Goal: Task Accomplishment & Management: Use online tool/utility

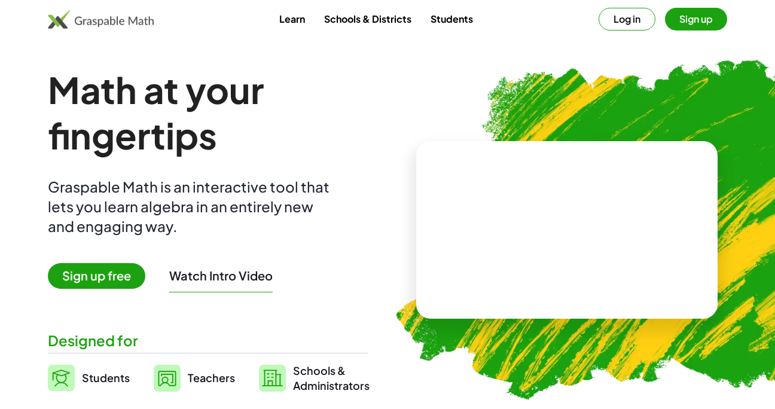
click at [129, 272] on span "Sign up free" at bounding box center [96, 276] width 97 height 26
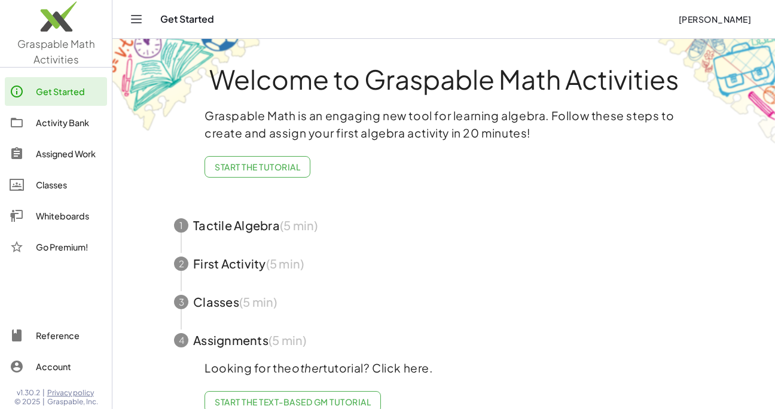
click at [450, 304] on span "button" at bounding box center [444, 302] width 568 height 38
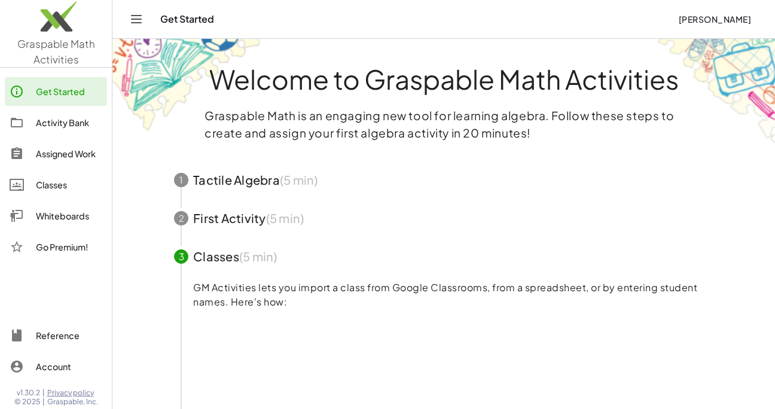
scroll to position [358, 0]
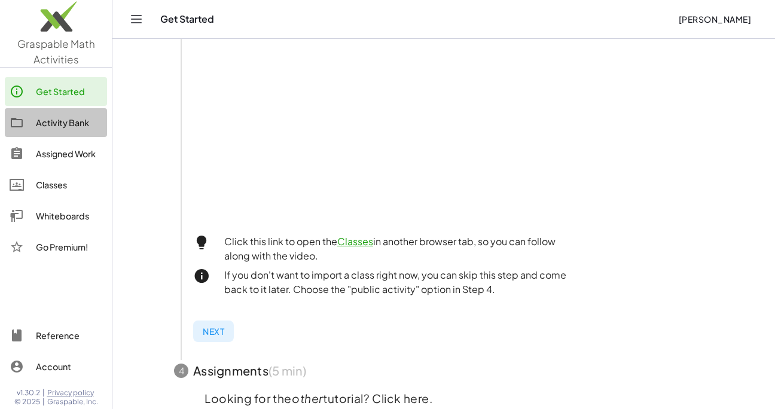
click at [74, 126] on div "Activity Bank" at bounding box center [69, 122] width 66 height 14
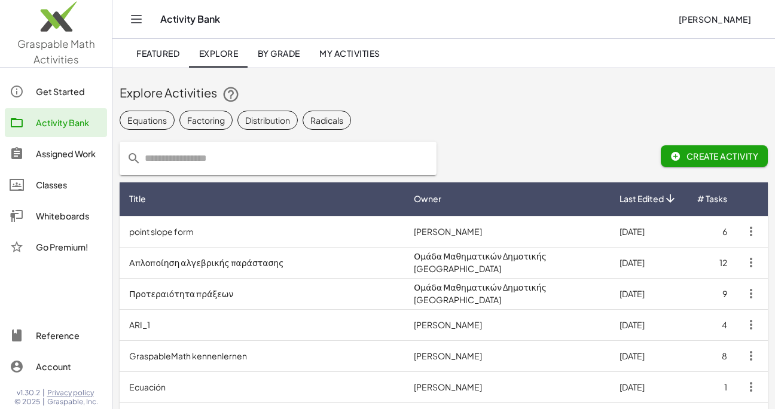
click at [75, 220] on div "Whiteboards" at bounding box center [69, 216] width 66 height 14
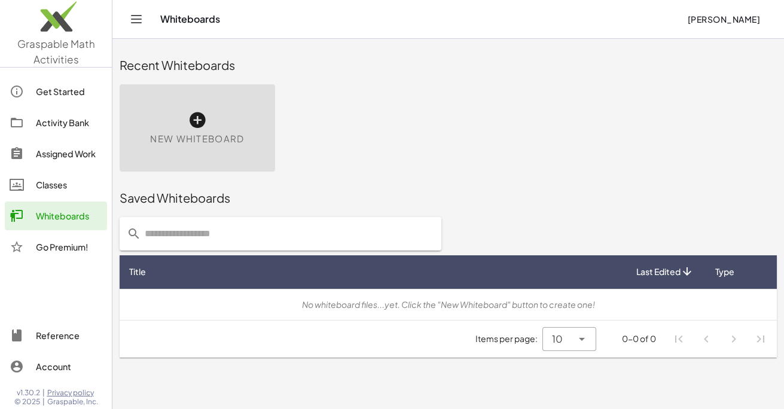
click at [203, 112] on icon at bounding box center [197, 120] width 19 height 19
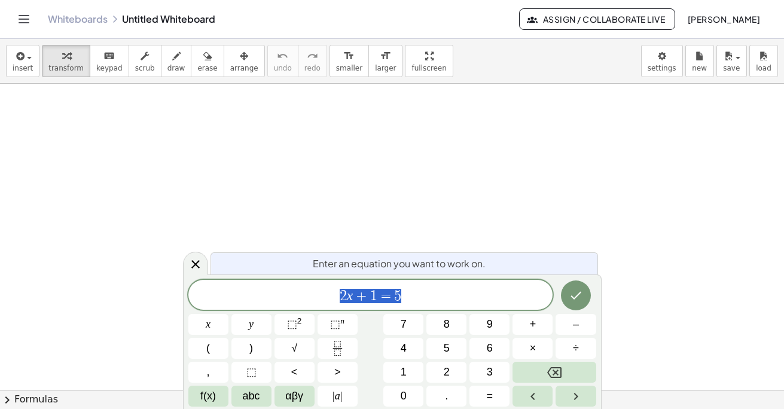
click at [196, 119] on div at bounding box center [392, 390] width 784 height 612
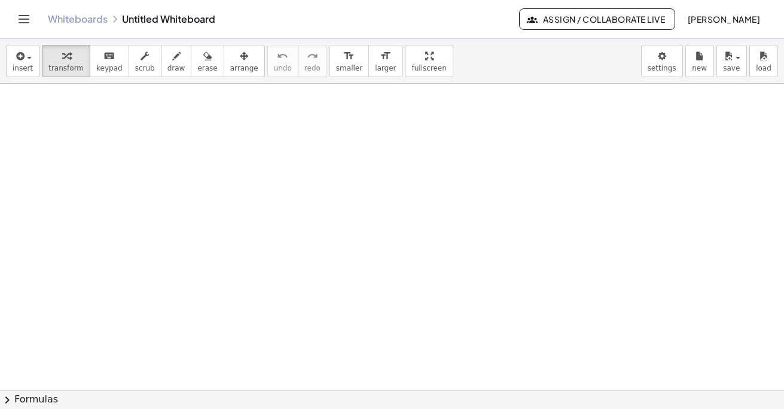
click at [193, 129] on div at bounding box center [392, 390] width 784 height 612
drag, startPoint x: 263, startPoint y: 154, endPoint x: 378, endPoint y: 156, distance: 114.9
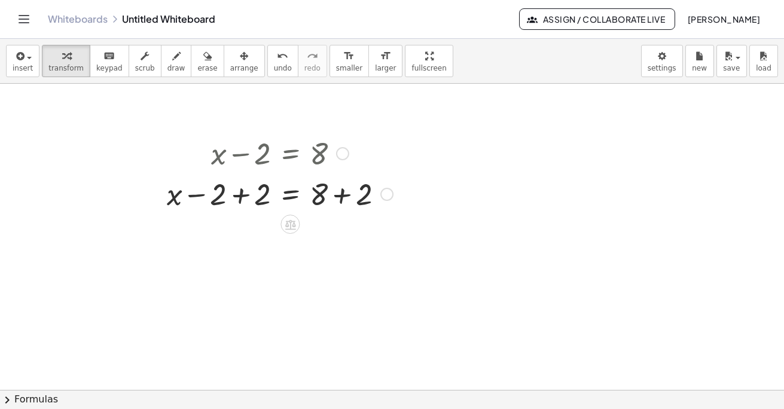
click at [338, 195] on div at bounding box center [280, 193] width 238 height 41
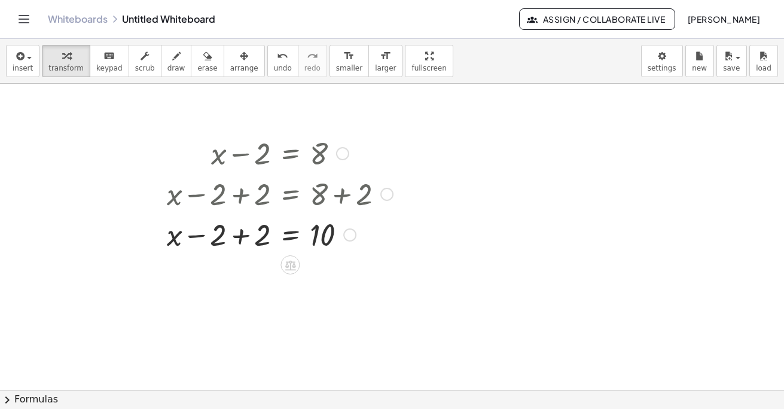
click at [243, 236] on div at bounding box center [280, 234] width 238 height 41
click at [103, 62] on icon "keyboard" at bounding box center [108, 56] width 11 height 14
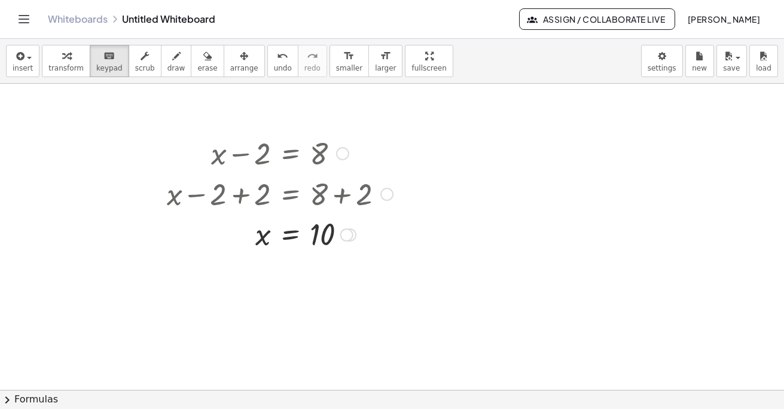
click at [345, 191] on div at bounding box center [280, 193] width 238 height 41
click at [327, 228] on div at bounding box center [322, 234] width 25 height 33
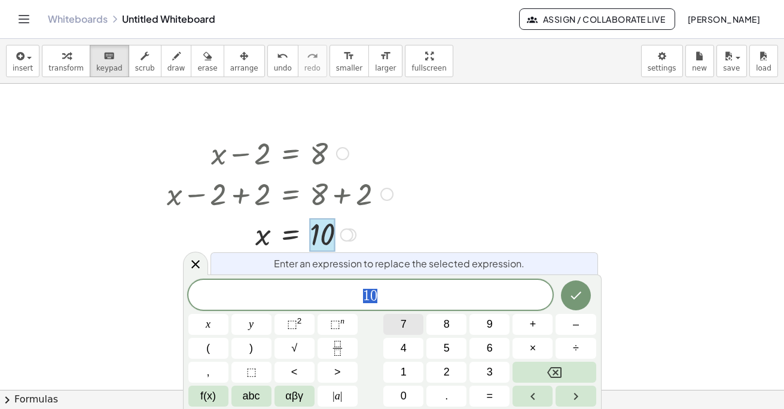
click at [413, 315] on button "7" at bounding box center [403, 324] width 40 height 21
click at [471, 166] on div at bounding box center [392, 390] width 784 height 612
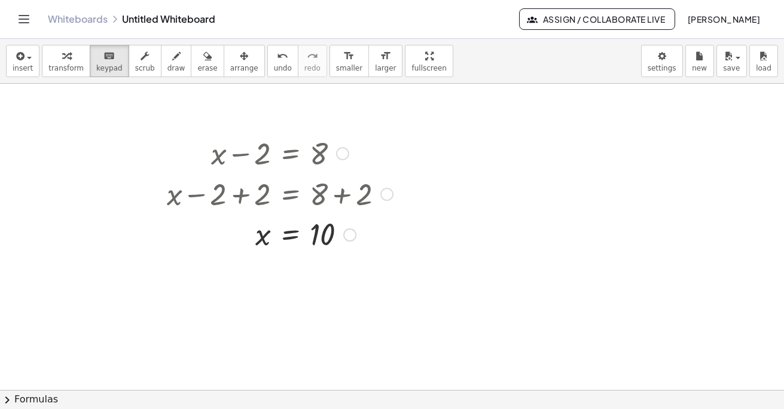
drag, startPoint x: 514, startPoint y: 233, endPoint x: 447, endPoint y: 199, distance: 74.9
click at [447, 199] on div at bounding box center [392, 390] width 784 height 612
click at [449, 146] on div at bounding box center [392, 390] width 784 height 612
click at [341, 148] on div at bounding box center [342, 153] width 13 height 13
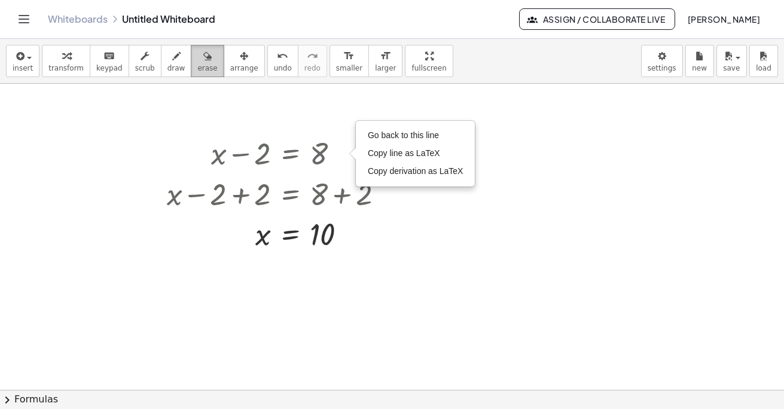
click at [191, 71] on button "erase" at bounding box center [207, 61] width 33 height 32
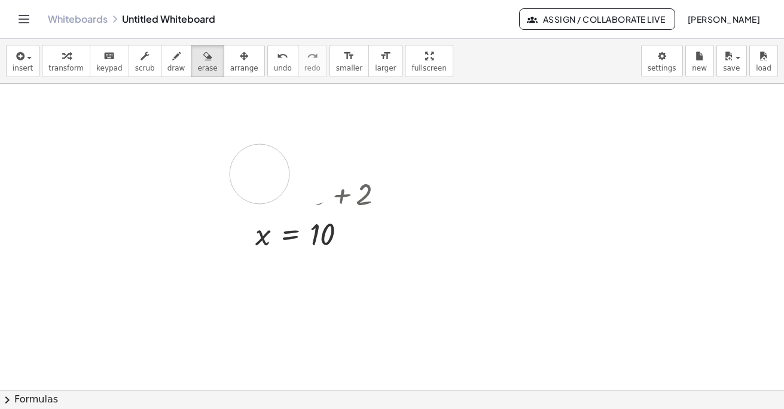
drag, startPoint x: 233, startPoint y: 174, endPoint x: 273, endPoint y: 168, distance: 41.1
click at [273, 168] on div at bounding box center [392, 390] width 784 height 612
drag, startPoint x: 273, startPoint y: 168, endPoint x: 302, endPoint y: 222, distance: 61.5
click at [294, 231] on div at bounding box center [392, 390] width 784 height 612
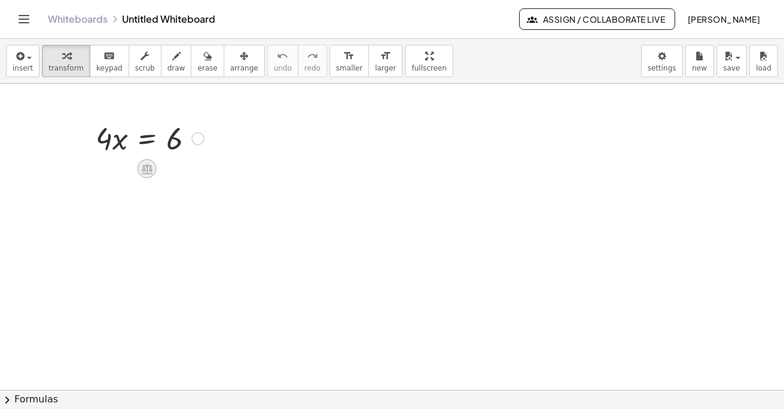
click at [143, 161] on div at bounding box center [147, 168] width 19 height 19
drag, startPoint x: 196, startPoint y: 134, endPoint x: 106, endPoint y: 145, distance: 89.8
click at [147, 139] on div "· 4 · x = 6 + − × ÷" at bounding box center [147, 139] width 0 height 0
drag, startPoint x: 103, startPoint y: 142, endPoint x: 199, endPoint y: 150, distance: 96.0
click at [199, 150] on div at bounding box center [150, 137] width 120 height 41
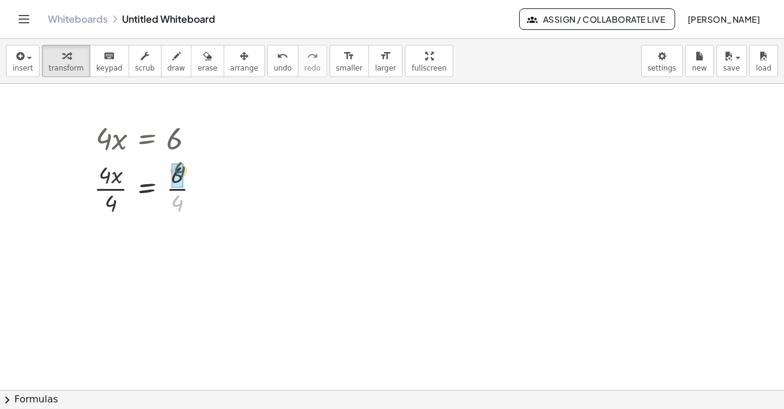
drag, startPoint x: 170, startPoint y: 202, endPoint x: 172, endPoint y: 166, distance: 35.4
click at [175, 267] on div at bounding box center [152, 248] width 128 height 60
drag, startPoint x: 108, startPoint y: 266, endPoint x: 110, endPoint y: 239, distance: 26.4
drag, startPoint x: 175, startPoint y: 266, endPoint x: 177, endPoint y: 233, distance: 33.0
click at [177, 233] on div at bounding box center [152, 248] width 128 height 60
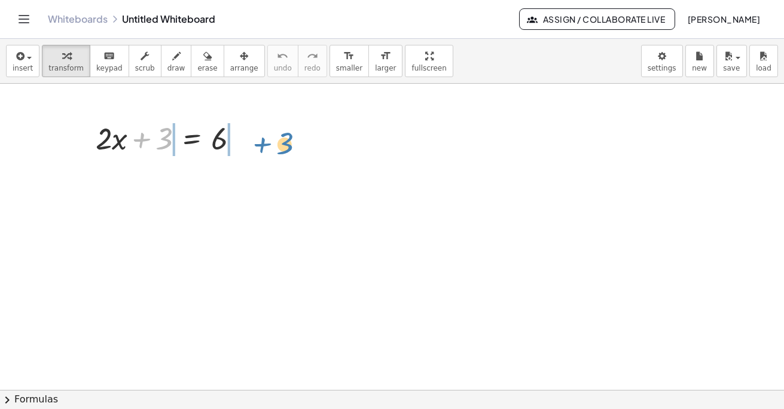
drag, startPoint x: 167, startPoint y: 142, endPoint x: 286, endPoint y: 144, distance: 119.6
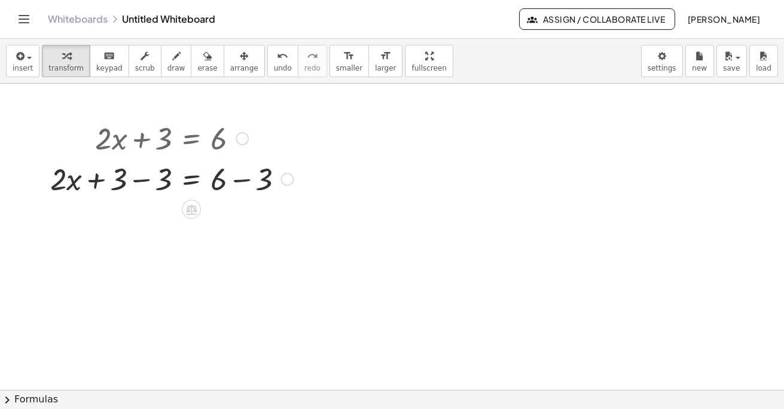
click at [246, 181] on div at bounding box center [171, 178] width 255 height 41
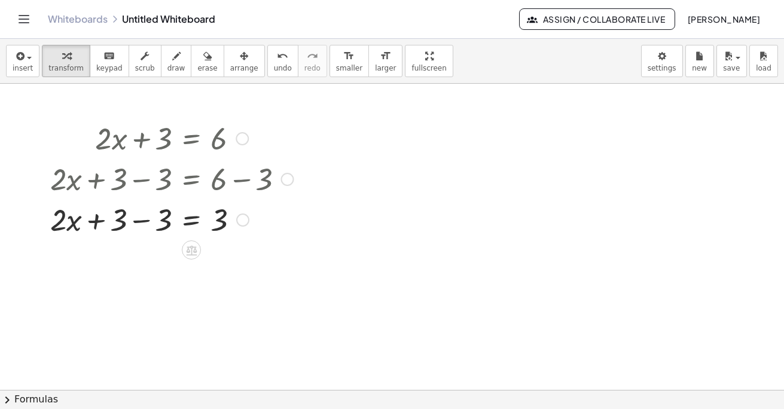
click at [151, 218] on div at bounding box center [171, 219] width 255 height 41
drag, startPoint x: 145, startPoint y: 221, endPoint x: 216, endPoint y: 253, distance: 78.2
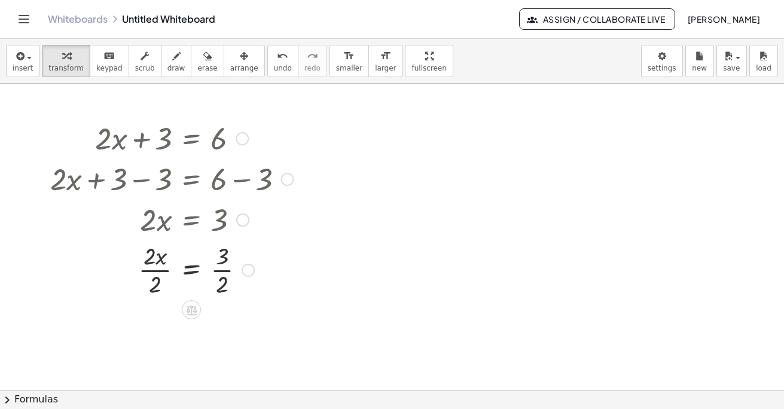
drag, startPoint x: 153, startPoint y: 284, endPoint x: 154, endPoint y: 256, distance: 28.1
click at [191, 139] on div "+ · 2 · x + 3 = 6 + · 2 · x + 3 − 3 = + 6 − 3 + · 2 · x + 3 − 3 = 3 + · 2 · x +…" at bounding box center [191, 139] width 0 height 0
